Goal: Task Accomplishment & Management: Manage account settings

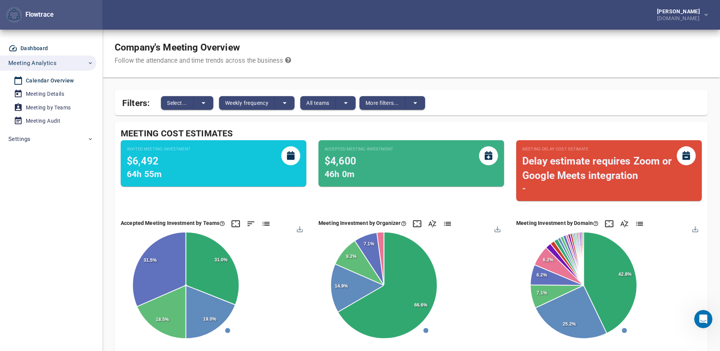
click at [29, 50] on div "Dashboard" at bounding box center [35, 48] width 28 height 9
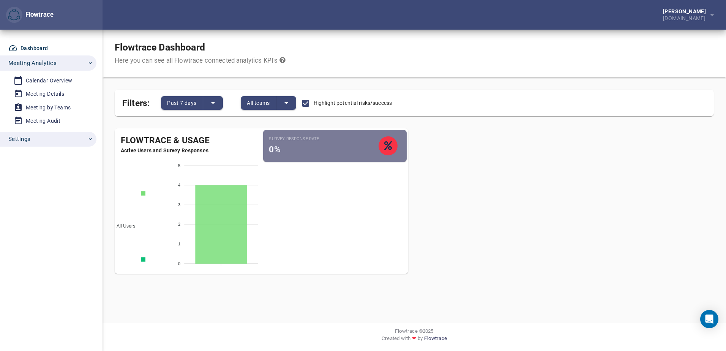
click at [90, 136] on icon "button" at bounding box center [90, 139] width 6 height 6
click at [39, 193] on div "Account Settings" at bounding box center [47, 197] width 43 height 9
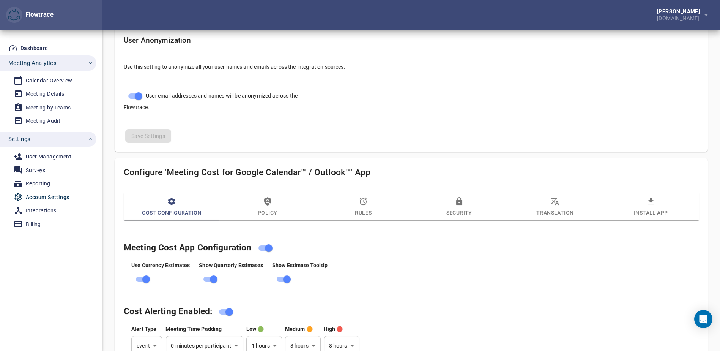
scroll to position [342, 0]
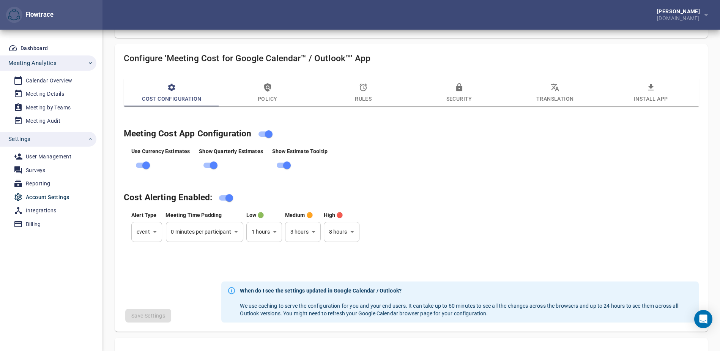
select select "***"
click at [269, 92] on span "Policy" at bounding box center [267, 93] width 87 height 21
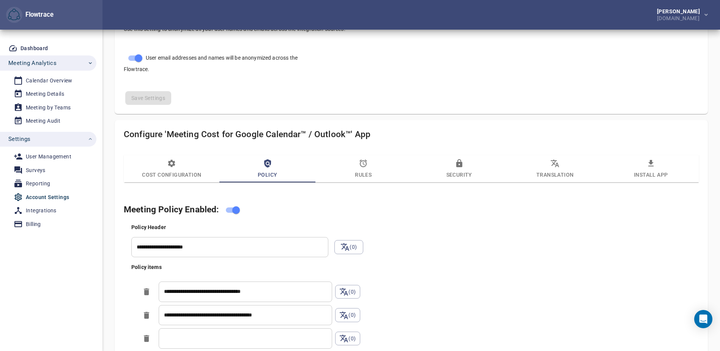
scroll to position [228, 0]
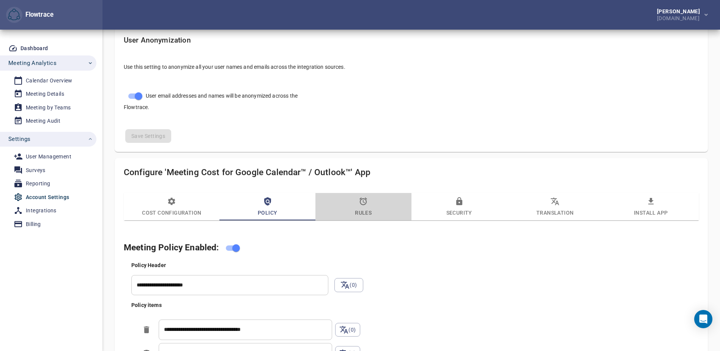
click at [364, 208] on span "Rules" at bounding box center [363, 207] width 87 height 21
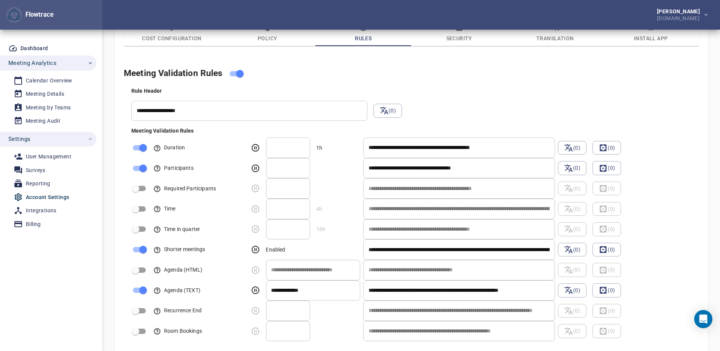
scroll to position [174, 0]
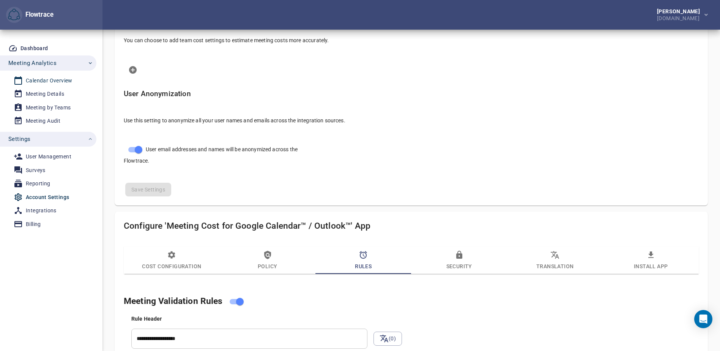
click at [56, 78] on div "Calendar Overview" at bounding box center [49, 80] width 47 height 9
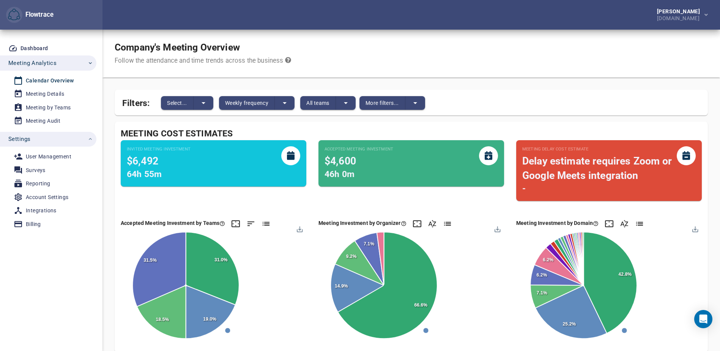
scroll to position [38, 0]
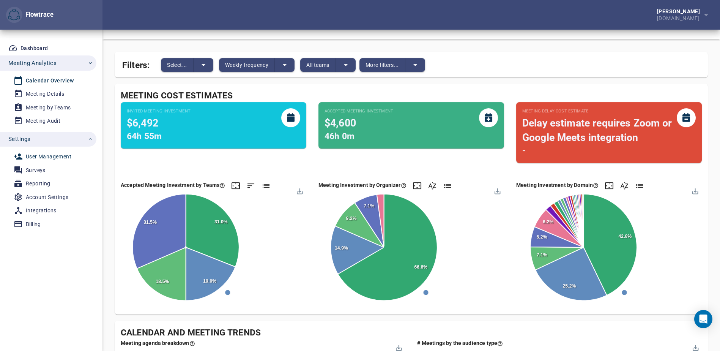
click at [43, 157] on div "User Management" at bounding box center [49, 156] width 46 height 9
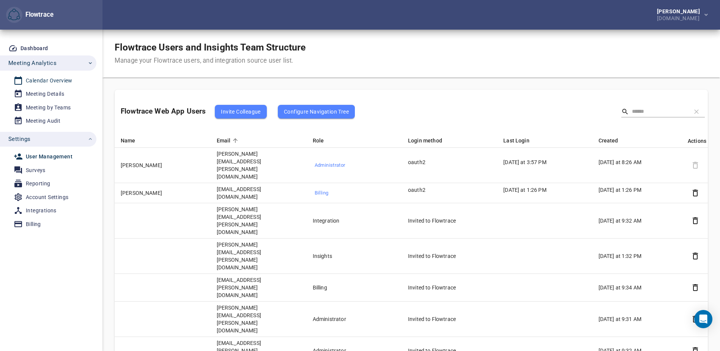
click at [44, 78] on div "Calendar Overview" at bounding box center [49, 80] width 47 height 9
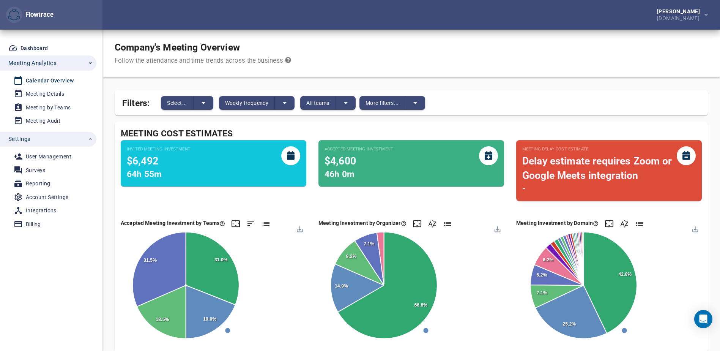
scroll to position [152, 0]
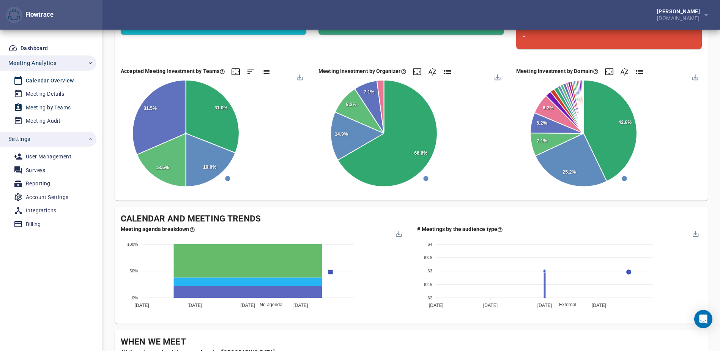
click at [61, 109] on div "Meeting by Teams" at bounding box center [48, 107] width 45 height 9
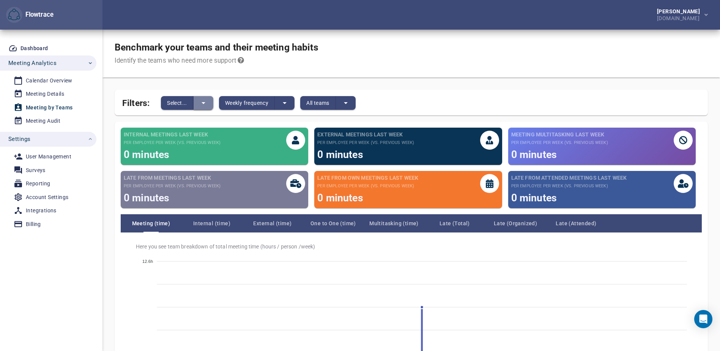
click at [204, 104] on icon "split button" at bounding box center [203, 102] width 9 height 9
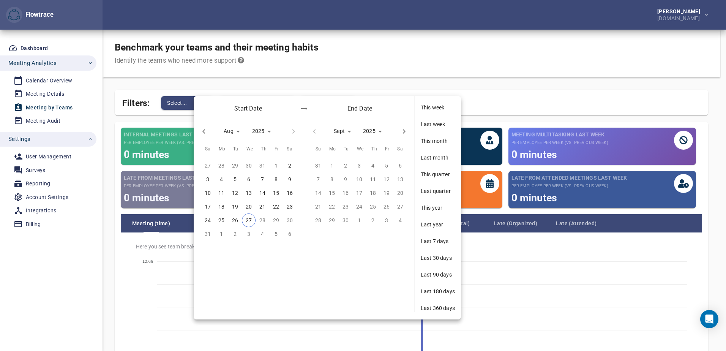
click at [415, 58] on div at bounding box center [363, 175] width 726 height 351
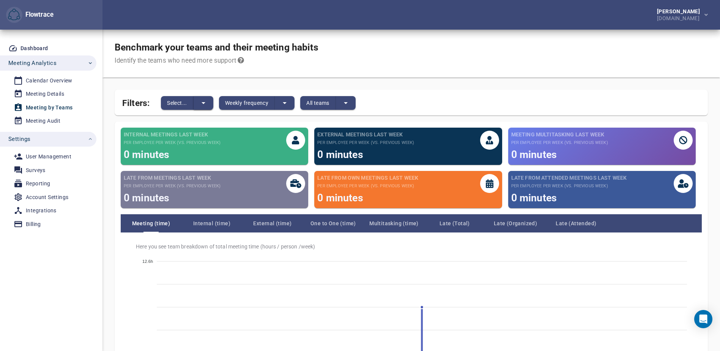
click at [205, 101] on icon "split button" at bounding box center [203, 102] width 9 height 9
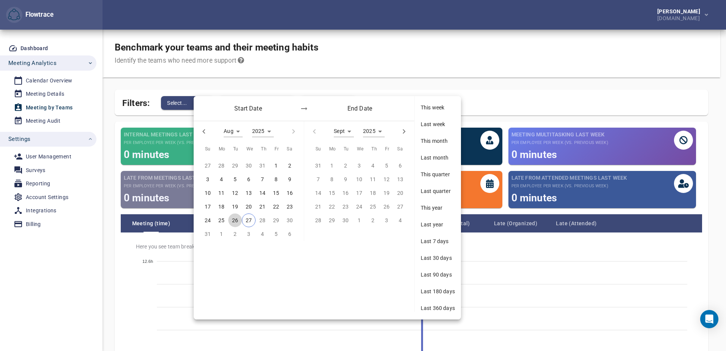
click at [235, 220] on p "26" at bounding box center [235, 220] width 6 height 8
click at [265, 219] on div "28" at bounding box center [263, 220] width 14 height 14
click at [263, 220] on div "28" at bounding box center [263, 220] width 14 height 14
click at [433, 106] on span "This week" at bounding box center [438, 108] width 34 height 8
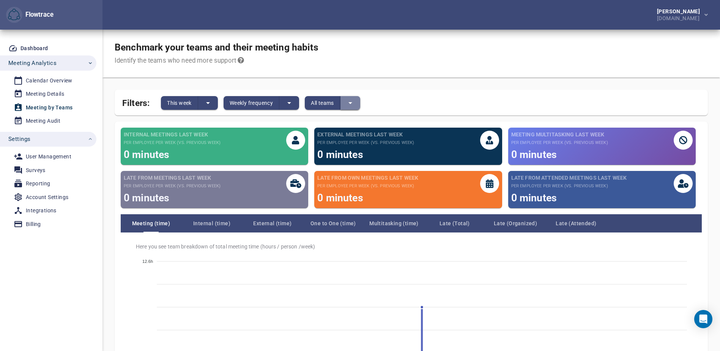
click at [353, 102] on icon "split button" at bounding box center [350, 102] width 9 height 9
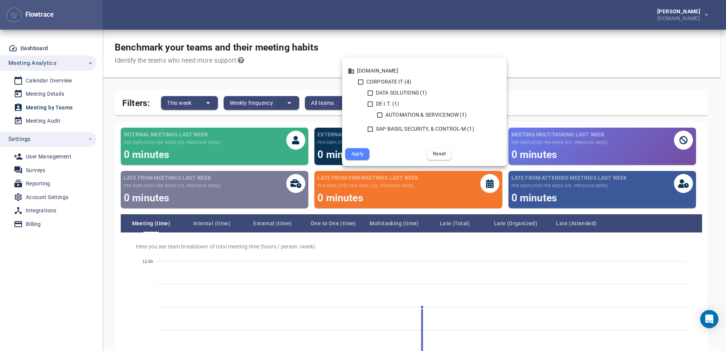
click at [566, 65] on div at bounding box center [363, 175] width 726 height 351
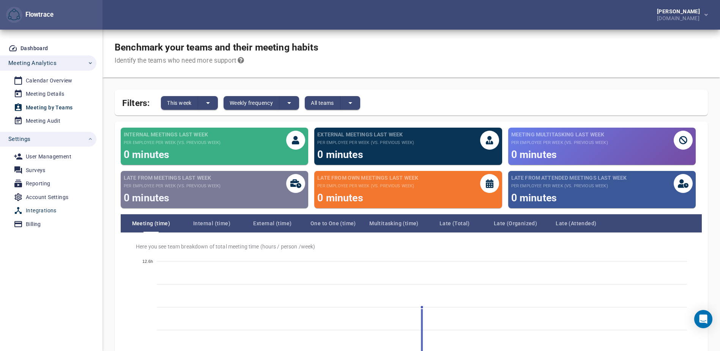
click at [33, 210] on div "Integrations" at bounding box center [41, 210] width 31 height 9
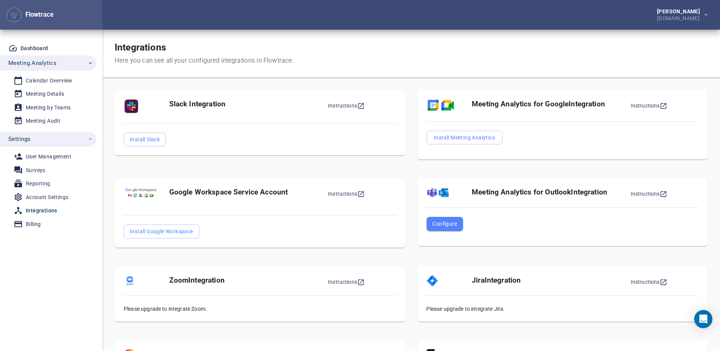
click at [442, 225] on span "Configure" at bounding box center [445, 223] width 25 height 9
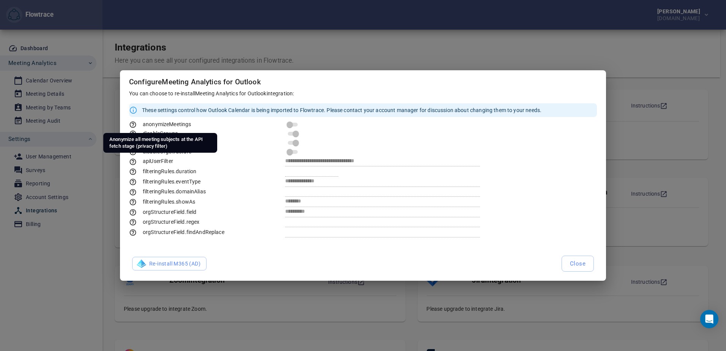
click at [162, 126] on span "anonymizeMeetings" at bounding box center [160, 124] width 62 height 6
click at [587, 263] on button "Close" at bounding box center [578, 264] width 32 height 16
